Goal: Contribute content: Contribute content

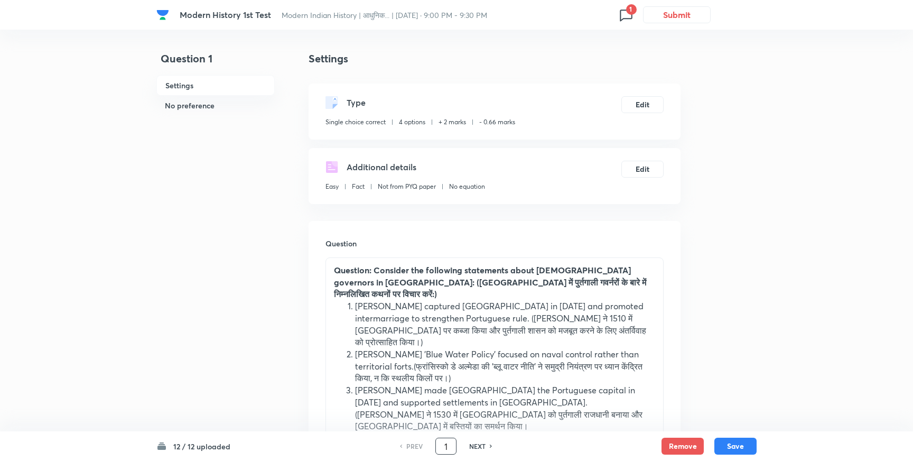
click at [452, 450] on input "1" at bounding box center [446, 446] width 20 height 18
type input "12"
checkbox input "false"
checkbox input "true"
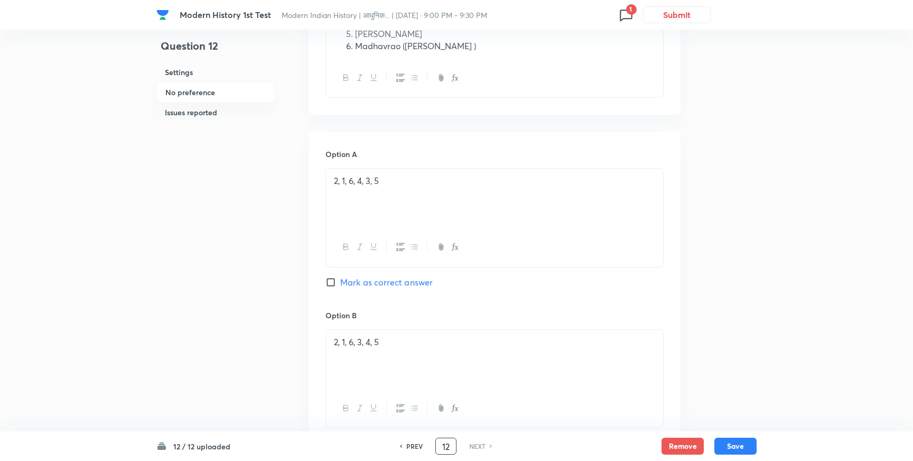
scroll to position [182, 0]
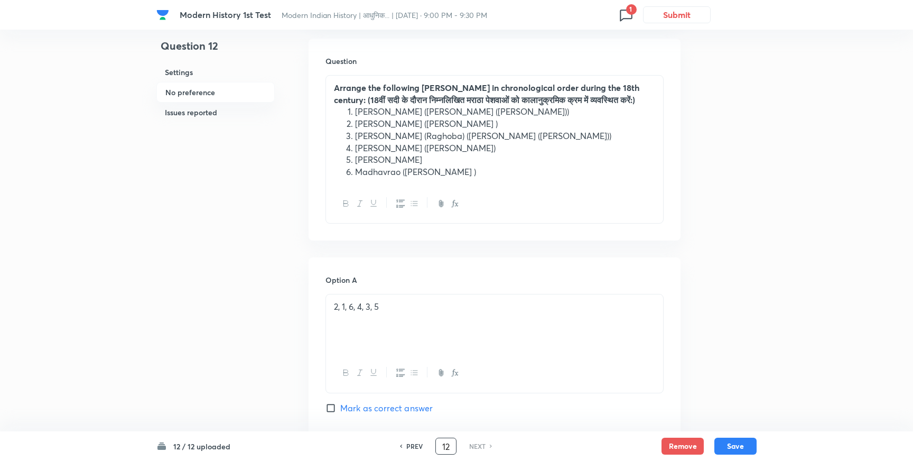
click at [331, 407] on input "Mark as correct answer" at bounding box center [333, 408] width 15 height 11
checkbox input "true"
checkbox input "false"
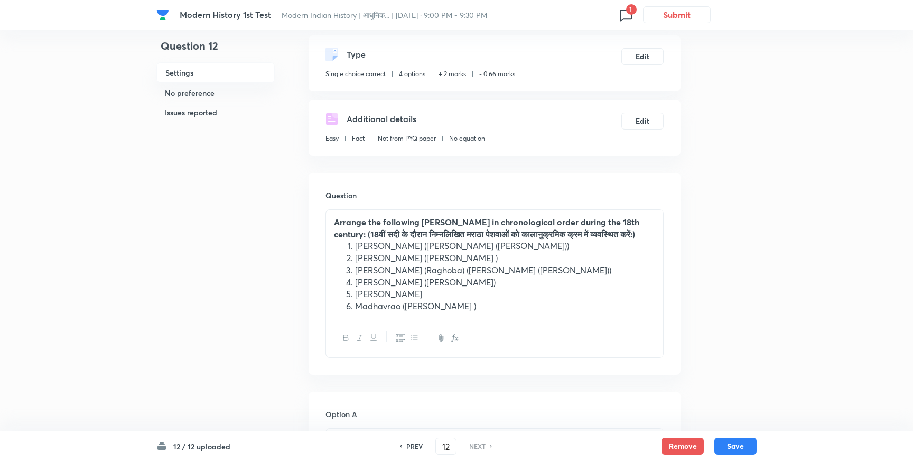
scroll to position [50, 0]
click at [731, 447] on button "Save" at bounding box center [736, 445] width 42 height 17
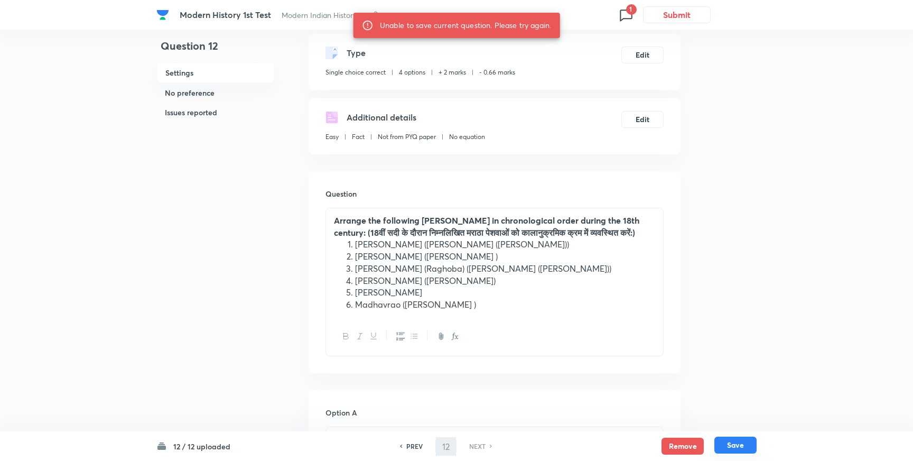
click at [732, 444] on button "Save" at bounding box center [736, 445] width 42 height 17
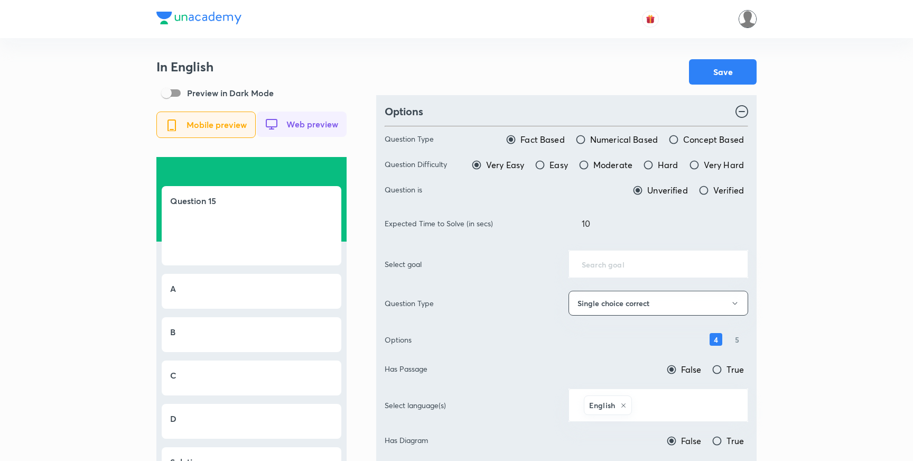
click at [747, 25] on img at bounding box center [748, 19] width 18 height 18
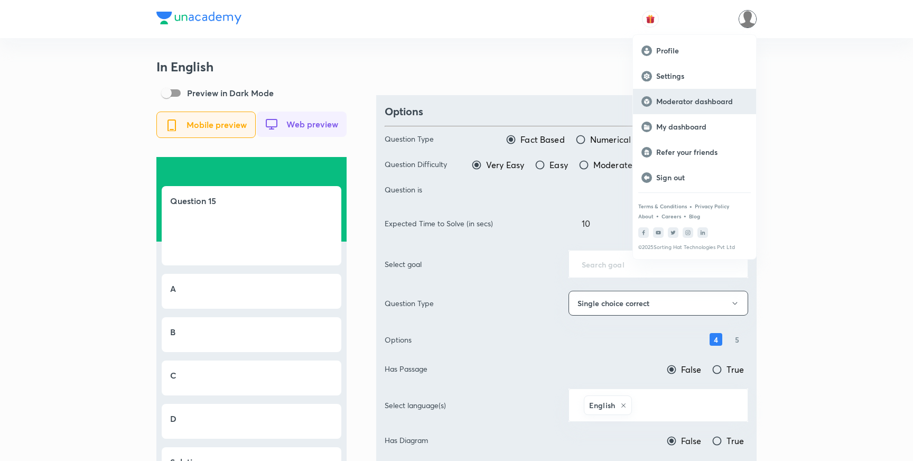
click at [674, 109] on div "Moderator dashboard" at bounding box center [694, 101] width 123 height 25
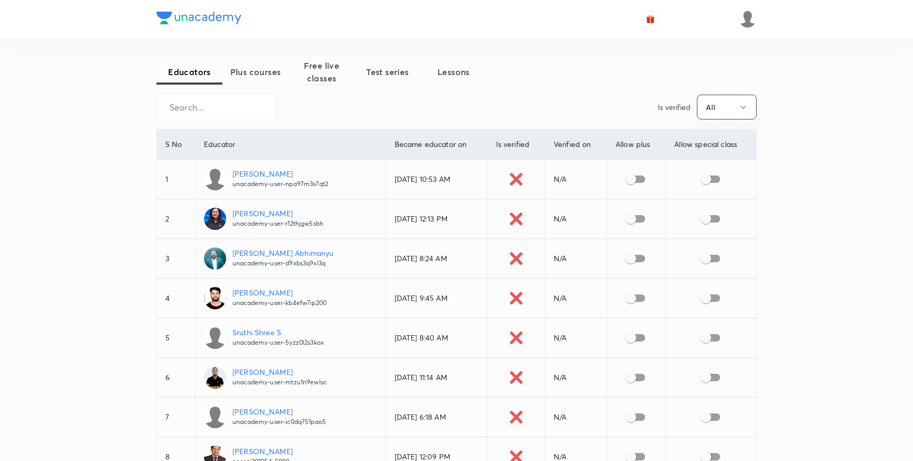
click at [265, 75] on span "Plus courses" at bounding box center [255, 72] width 66 height 13
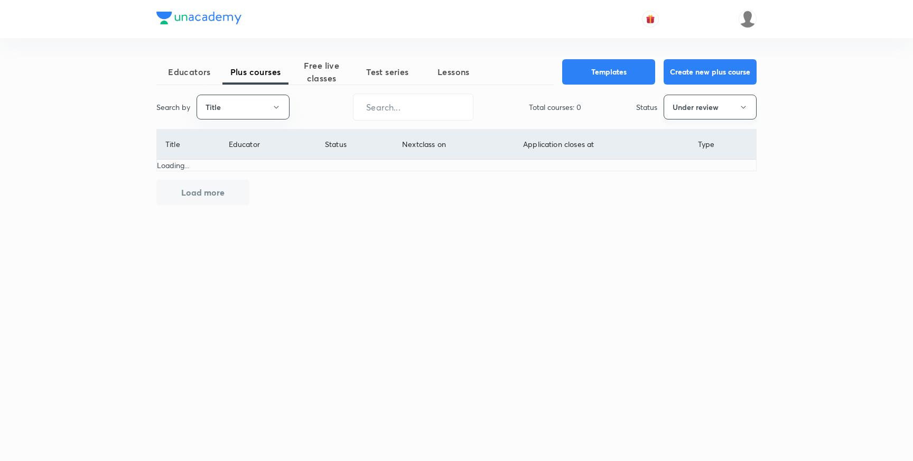
click at [707, 112] on button "Under review" at bounding box center [710, 107] width 93 height 25
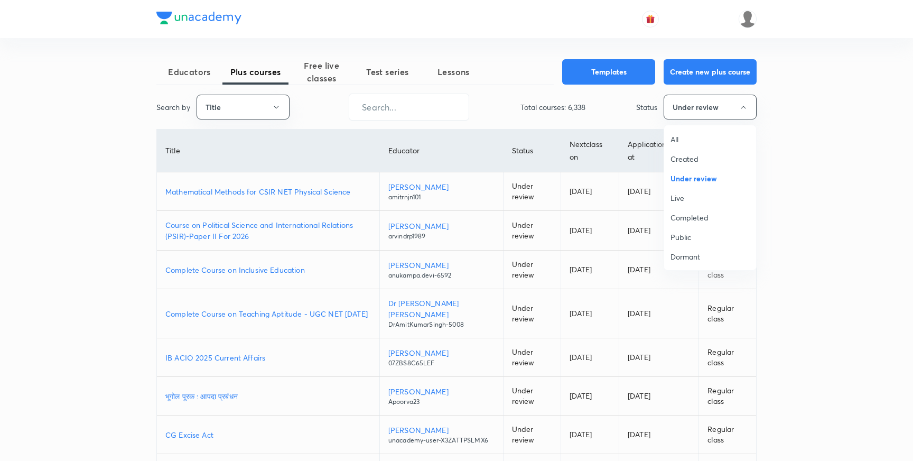
click at [678, 196] on span "Live" at bounding box center [710, 197] width 79 height 11
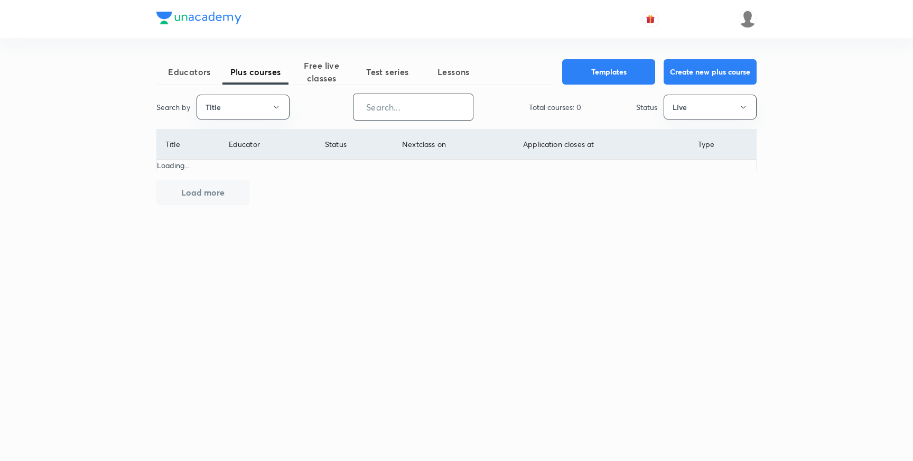
click at [389, 112] on input "text" at bounding box center [413, 107] width 119 height 27
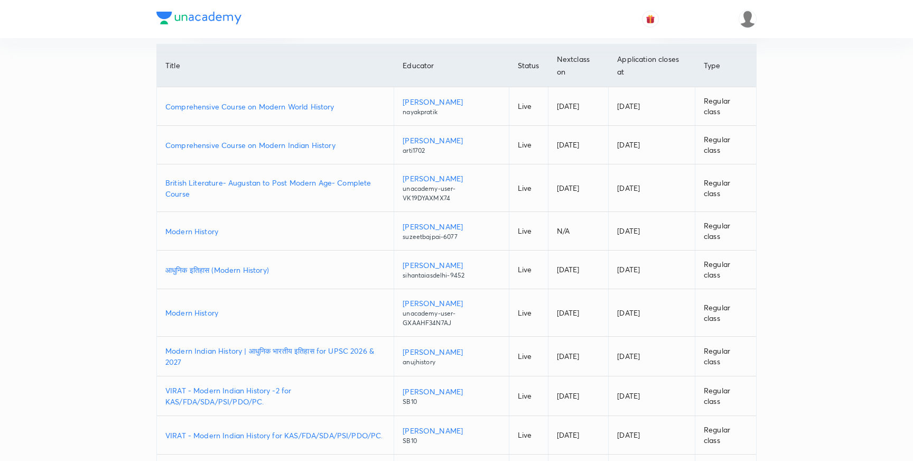
scroll to position [88, 0]
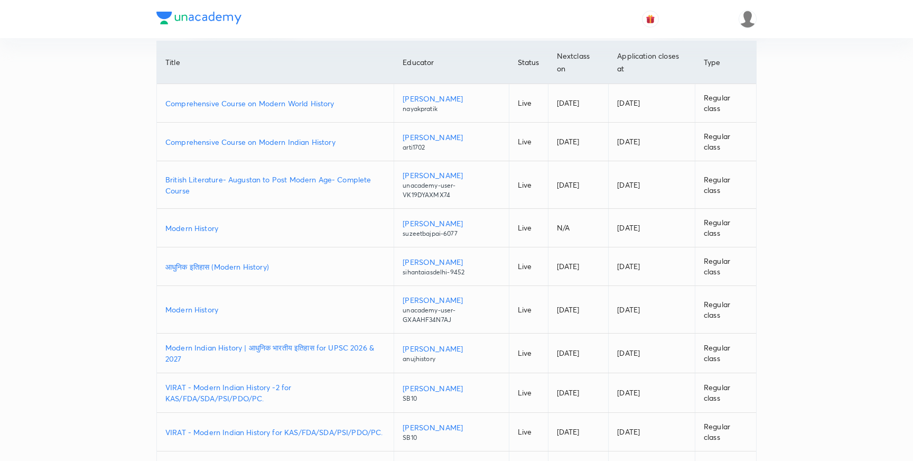
type input "modern"
click at [291, 347] on p "Modern Indian History | आधुनिक भारतीय इतिहास for UPSC 2026 & 2027" at bounding box center [275, 353] width 220 height 22
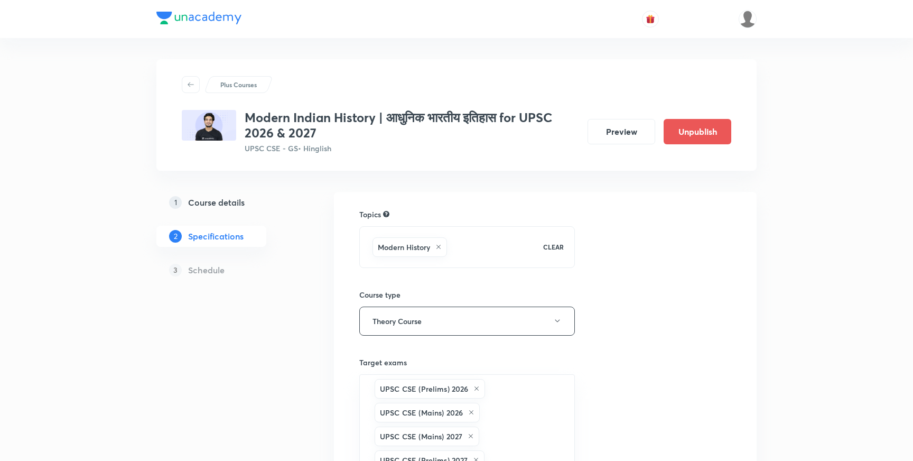
scroll to position [234, 0]
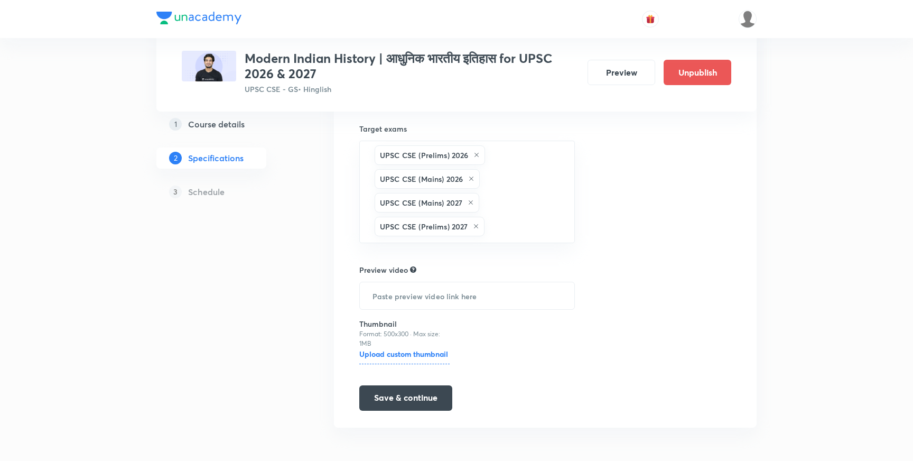
click at [211, 128] on h5 "Course details" at bounding box center [216, 124] width 57 height 13
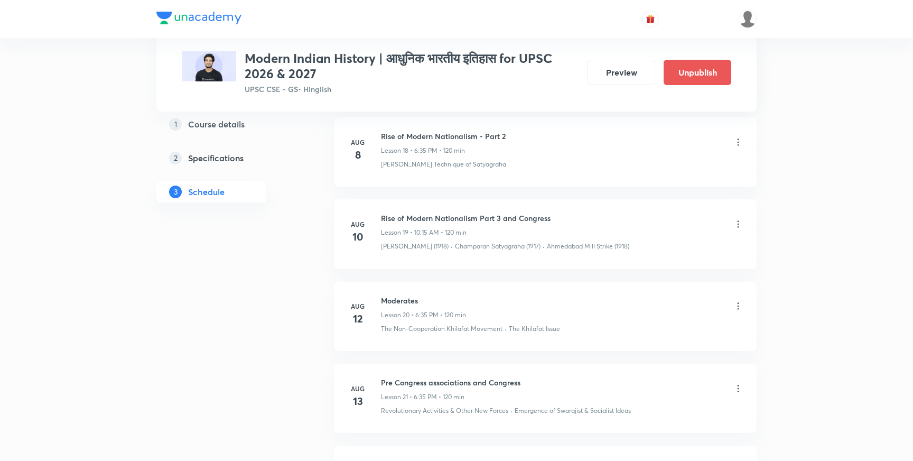
scroll to position [2117, 0]
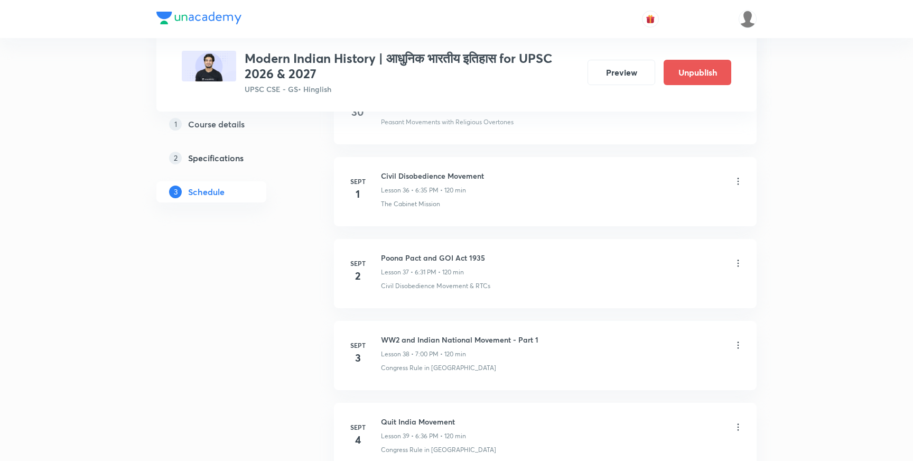
scroll to position [3577, 0]
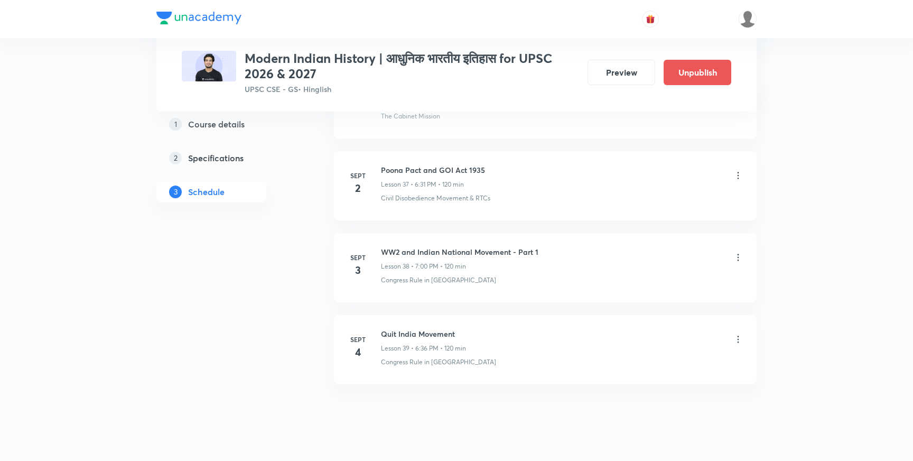
click at [737, 252] on icon at bounding box center [738, 257] width 11 height 11
click at [643, 261] on p "Edit" at bounding box center [642, 261] width 13 height 11
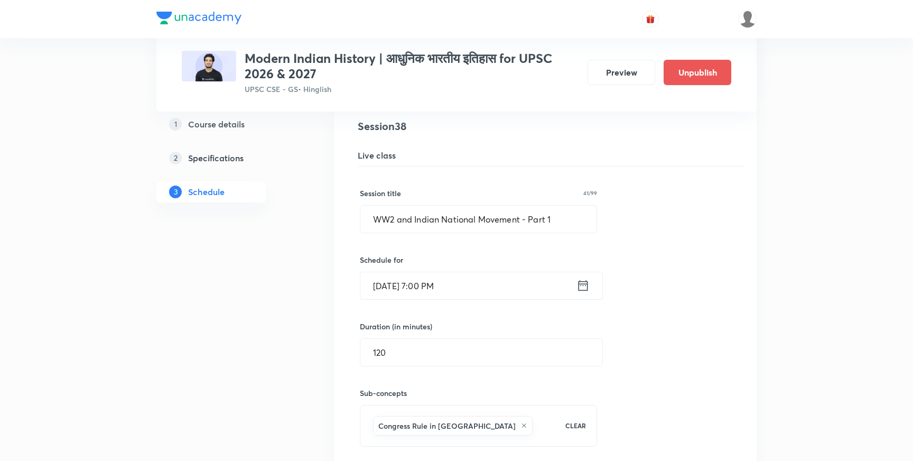
scroll to position [3291, 0]
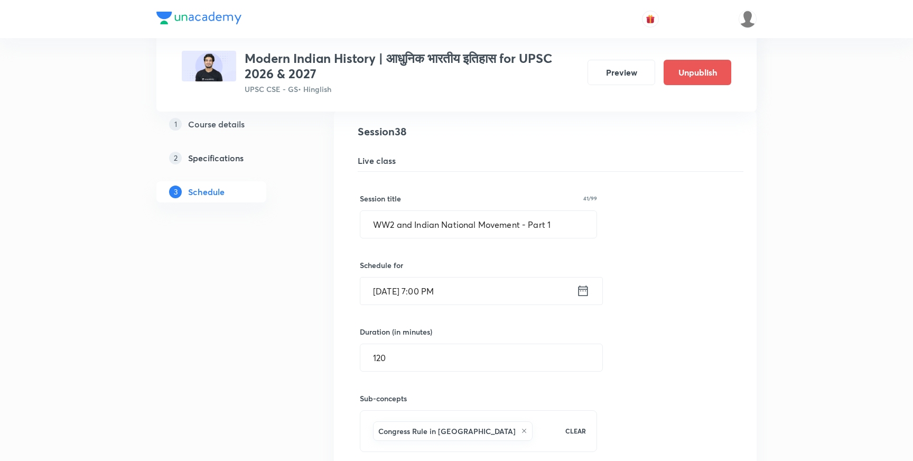
click at [435, 277] on input "Sept 3, 2025, 7:00 PM" at bounding box center [468, 290] width 216 height 27
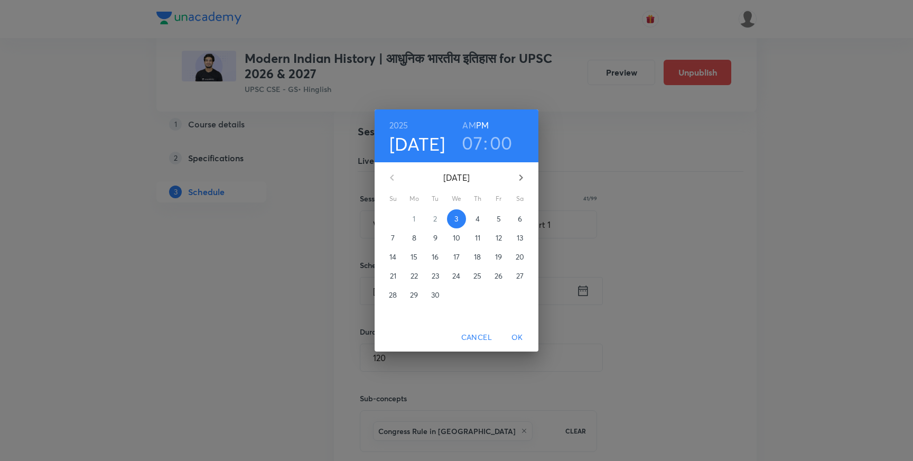
click at [500, 136] on h3 "00" at bounding box center [501, 143] width 23 height 22
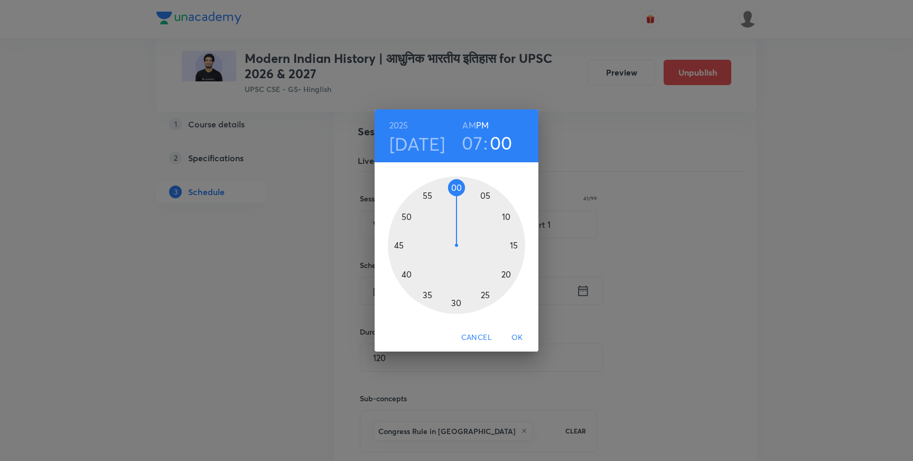
click at [514, 247] on div at bounding box center [456, 245] width 137 height 137
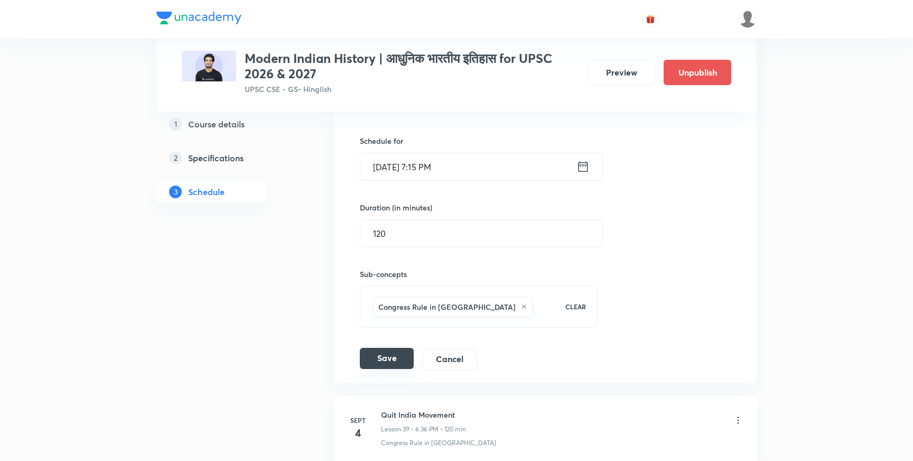
scroll to position [3419, 0]
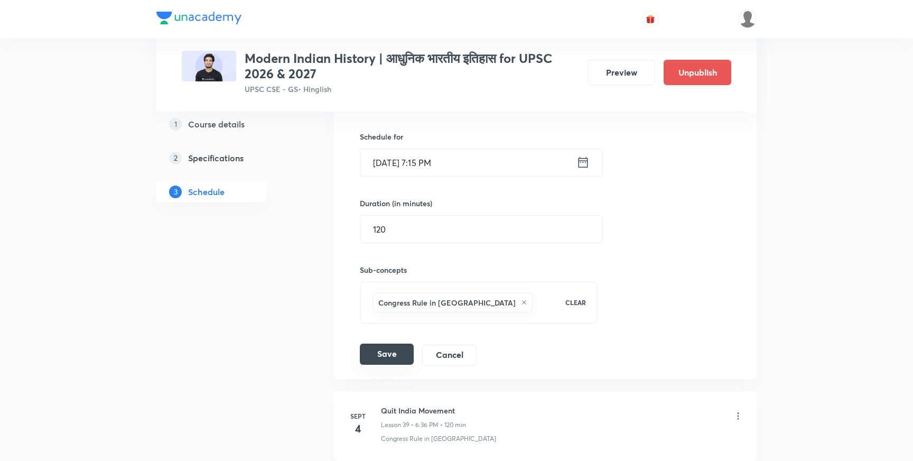
click at [392, 344] on button "Save" at bounding box center [387, 354] width 54 height 21
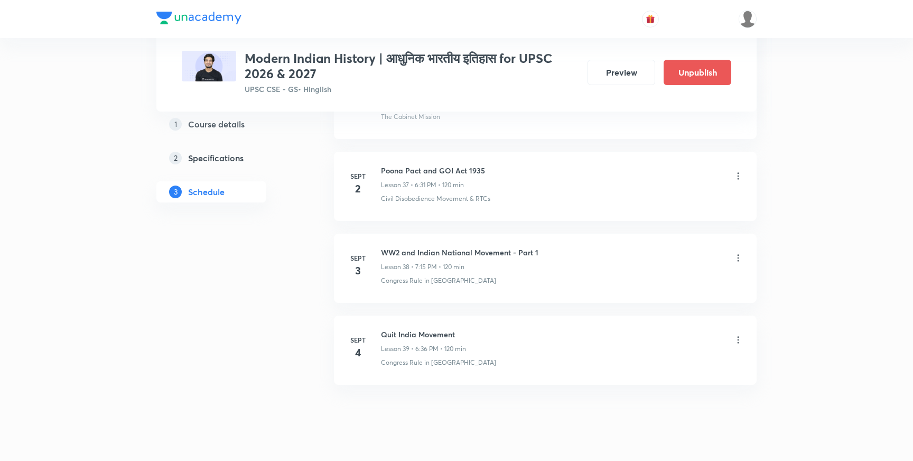
scroll to position [3577, 0]
